Goal: Task Accomplishment & Management: Complete application form

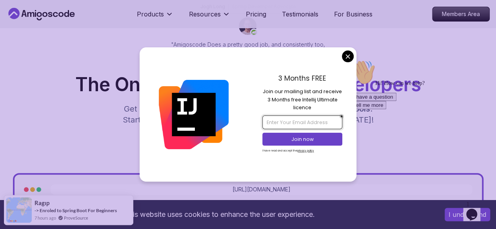
click at [309, 121] on input "email" at bounding box center [302, 122] width 80 height 13
type input "adityakush4554@gmail.com"
click at [315, 137] on p "Join now" at bounding box center [302, 139] width 65 height 7
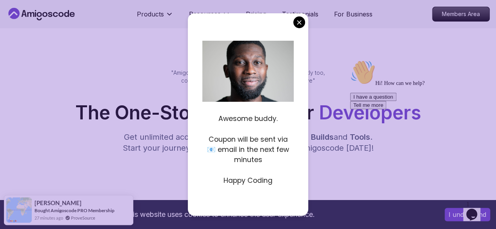
scroll to position [49, 0]
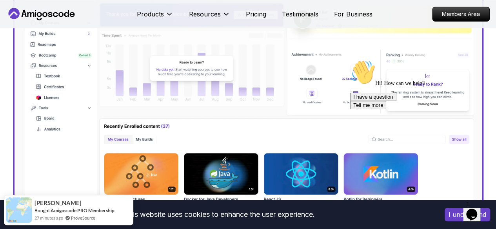
scroll to position [145, 0]
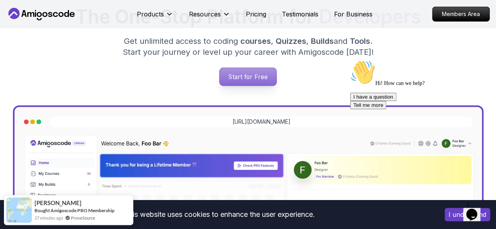
click at [273, 86] on p "Start for Free" at bounding box center [247, 77] width 57 height 18
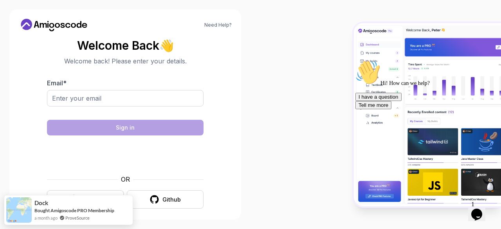
click at [111, 195] on button "Google" at bounding box center [85, 199] width 77 height 18
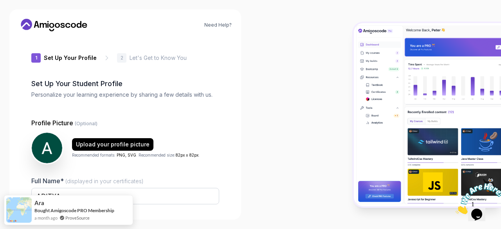
type input "quickrhino5b03c"
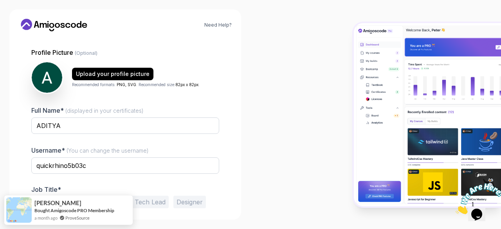
scroll to position [97, 0]
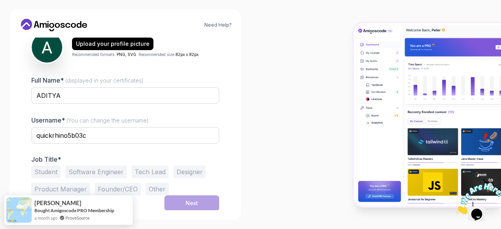
click at [54, 175] on button "Student" at bounding box center [45, 172] width 29 height 13
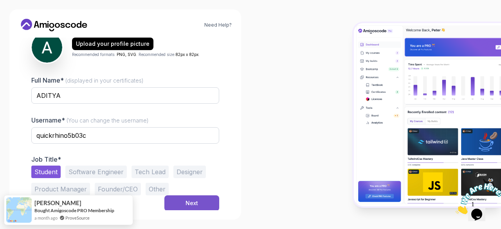
click at [193, 203] on div "Next" at bounding box center [192, 203] width 13 height 8
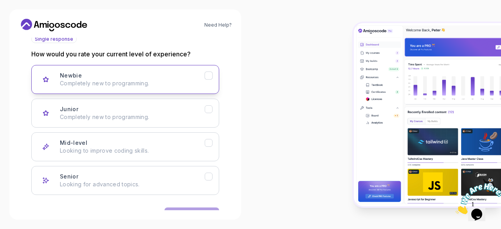
click at [169, 85] on p "Completely new to programming." at bounding box center [132, 84] width 145 height 8
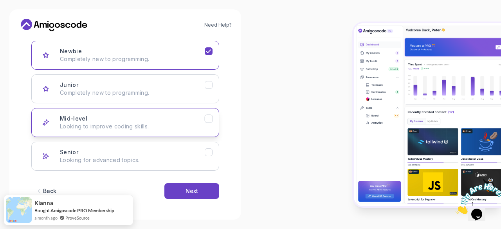
click at [170, 124] on p "Looking to improve coding skills." at bounding box center [132, 127] width 145 height 8
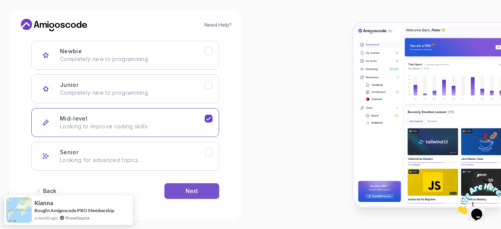
click at [199, 187] on button "Next" at bounding box center [192, 191] width 55 height 16
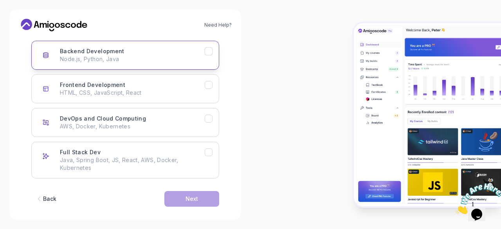
click at [168, 60] on p "Node.js, Python, Java" at bounding box center [132, 59] width 145 height 8
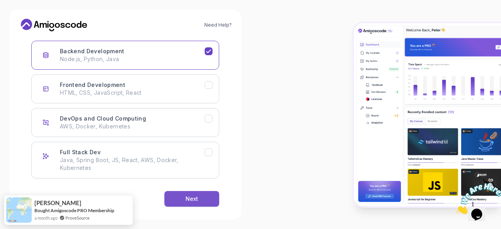
click at [195, 199] on div "Next" at bounding box center [192, 199] width 13 height 8
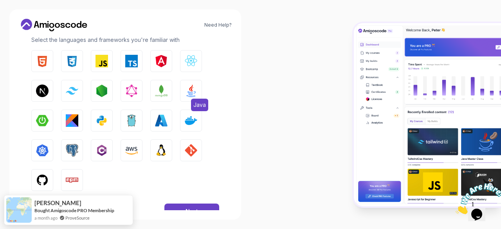
click at [187, 92] on img "button" at bounding box center [191, 91] width 13 height 13
click at [183, 209] on button "Next" at bounding box center [192, 212] width 55 height 16
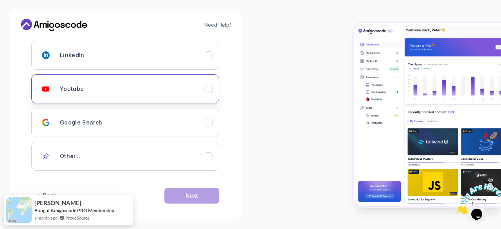
click at [165, 90] on div "Youtube" at bounding box center [132, 89] width 145 height 16
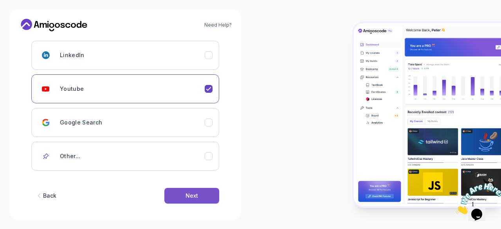
click at [195, 194] on div "Next" at bounding box center [192, 196] width 13 height 8
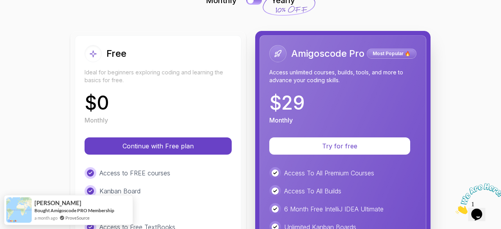
scroll to position [67, 0]
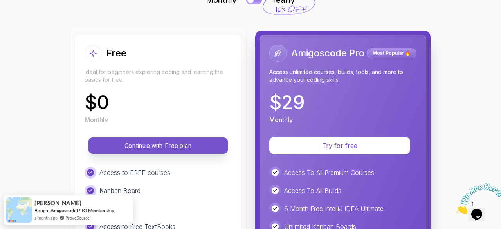
click at [202, 147] on p "Continue with Free plan" at bounding box center [158, 145] width 122 height 9
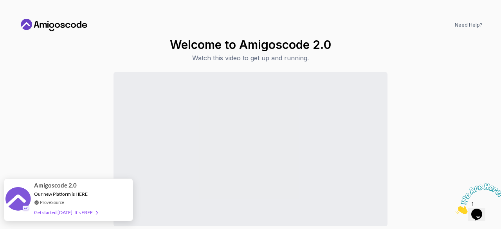
click at [75, 213] on div "Get started [DATE]. It's FREE" at bounding box center [65, 212] width 63 height 9
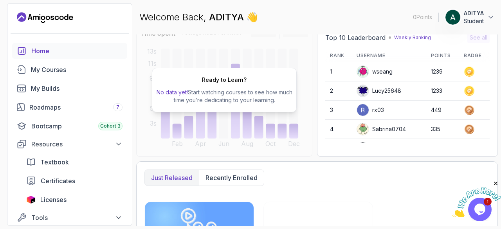
scroll to position [83, 0]
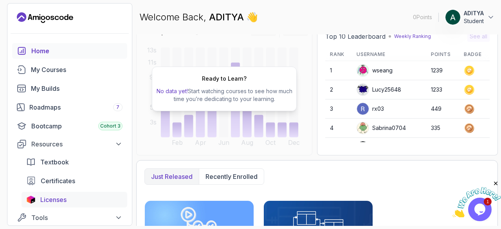
click at [69, 198] on div "Licenses" at bounding box center [81, 199] width 82 height 9
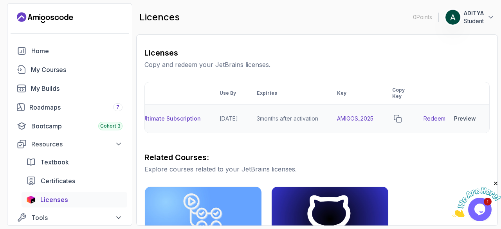
scroll to position [0, 95]
click at [434, 117] on link "Redeem" at bounding box center [435, 119] width 22 height 8
